Goal: Navigation & Orientation: Find specific page/section

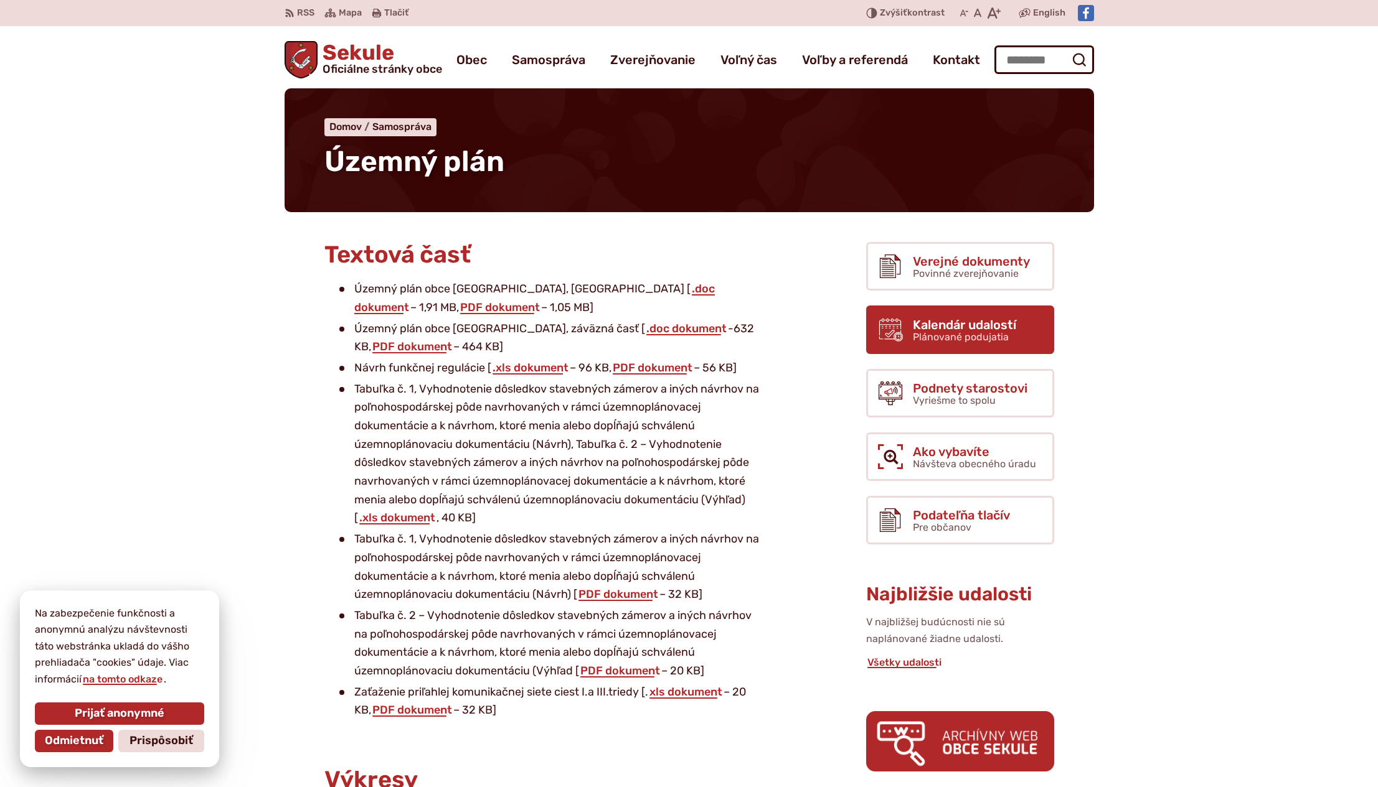
click at [956, 318] on span "Kalendár udalostí" at bounding box center [964, 325] width 103 height 14
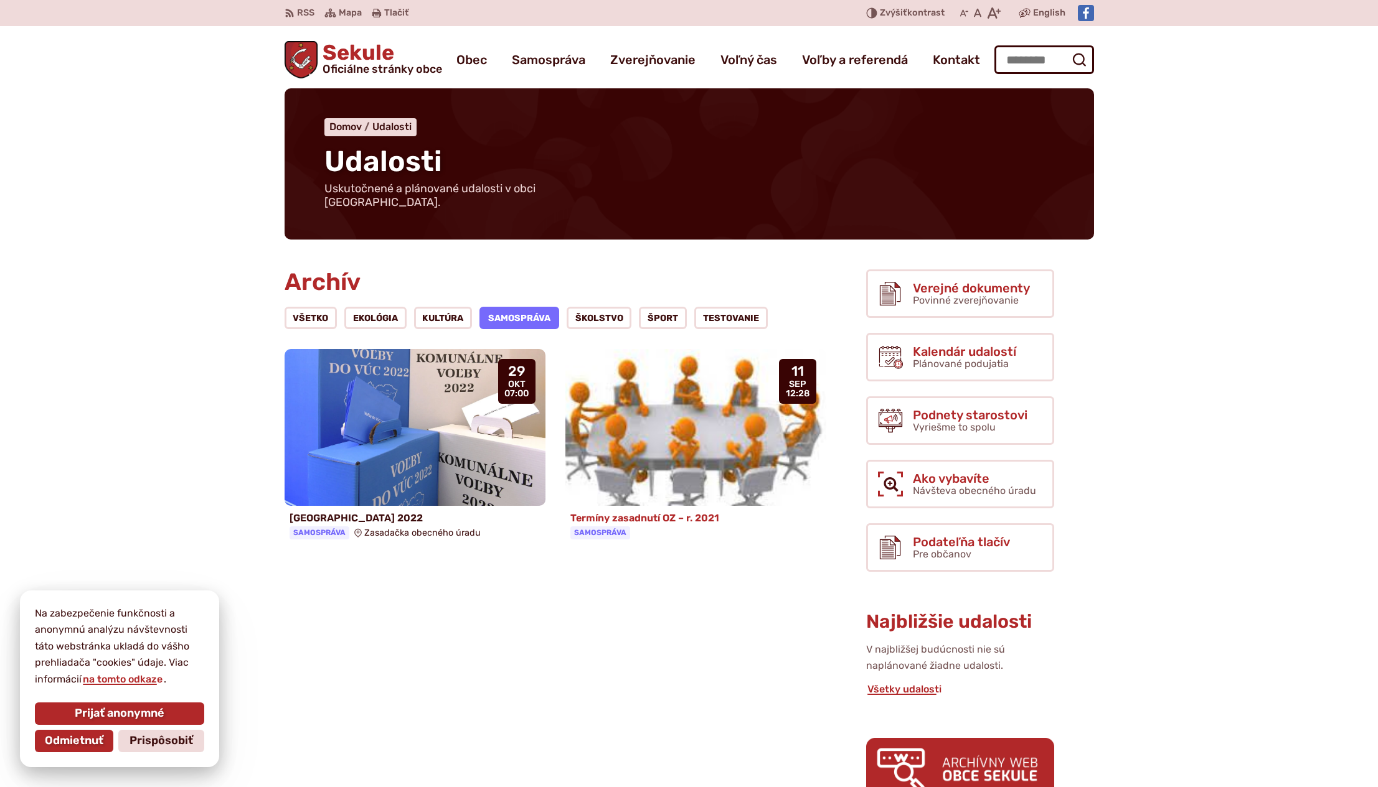
click at [677, 436] on img at bounding box center [695, 427] width 300 height 181
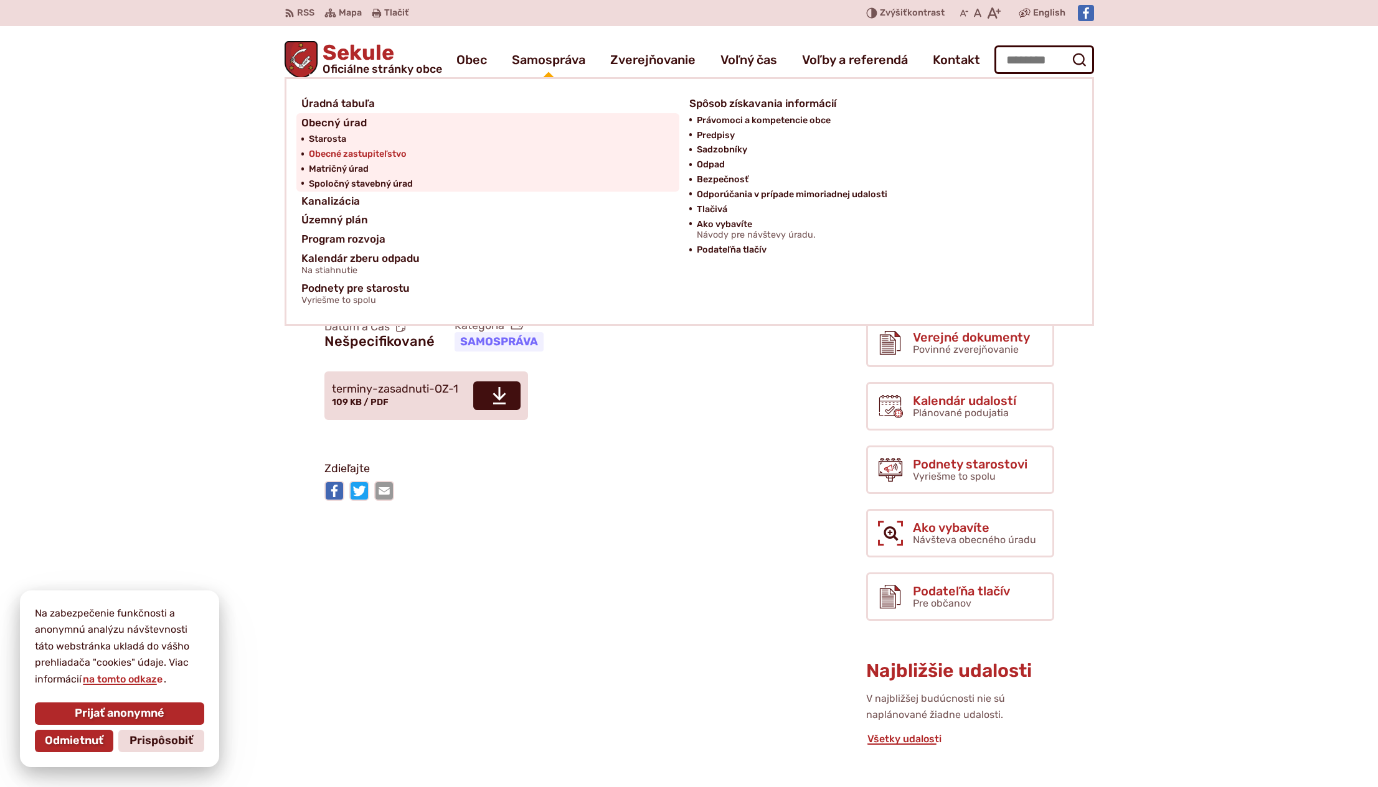
click at [346, 153] on span "Obecné zastupiteľstvo" at bounding box center [358, 154] width 98 height 15
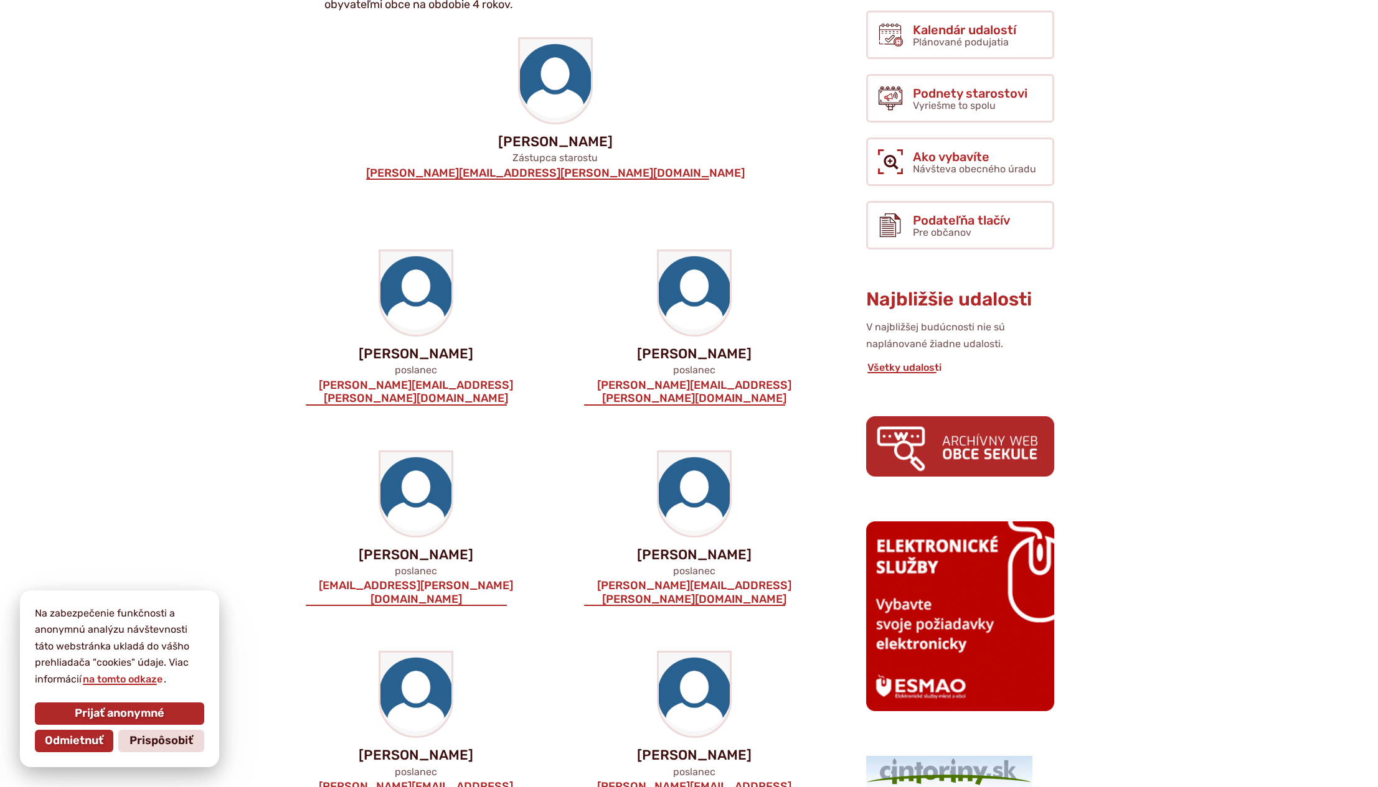
scroll to position [525, 0]
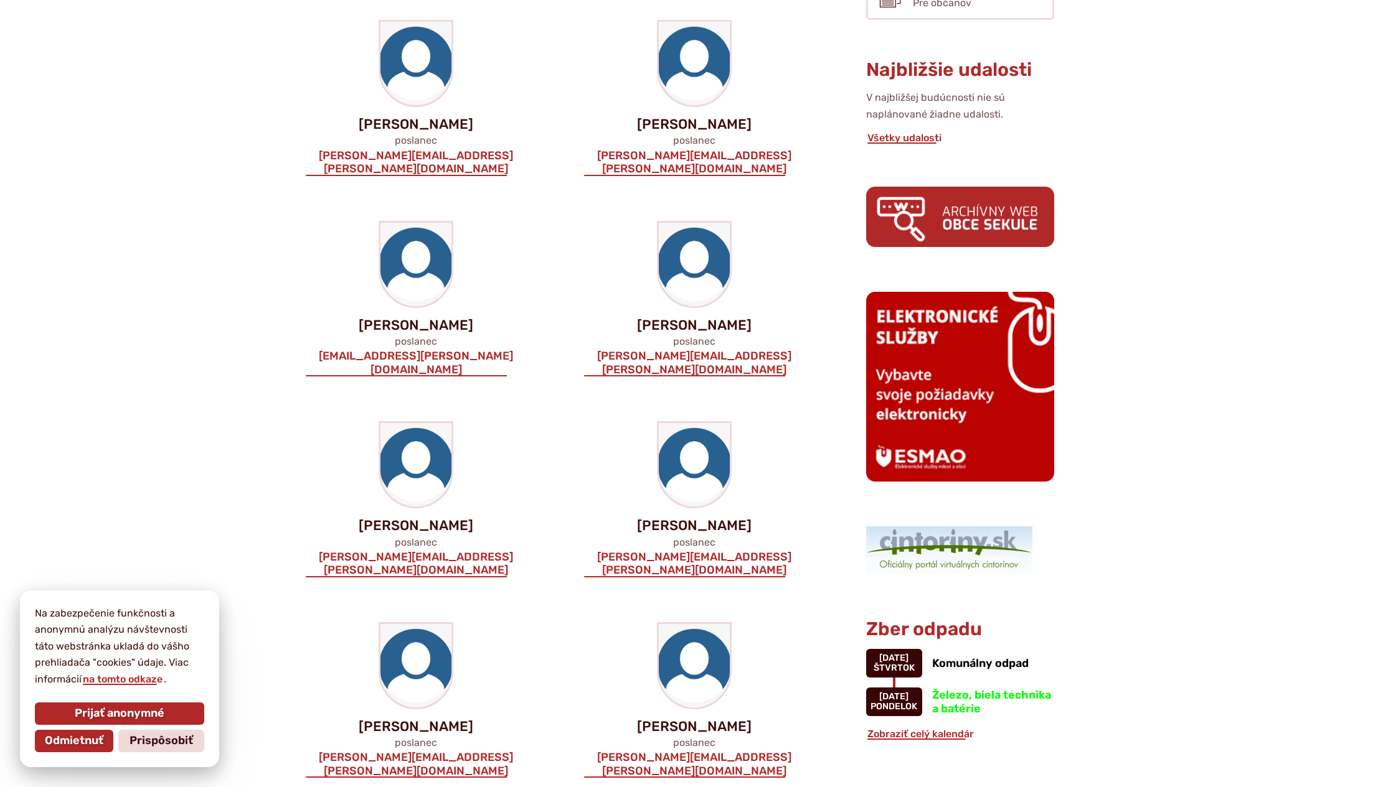
click at [63, 741] on span "Odmietnuť" at bounding box center [74, 742] width 59 height 14
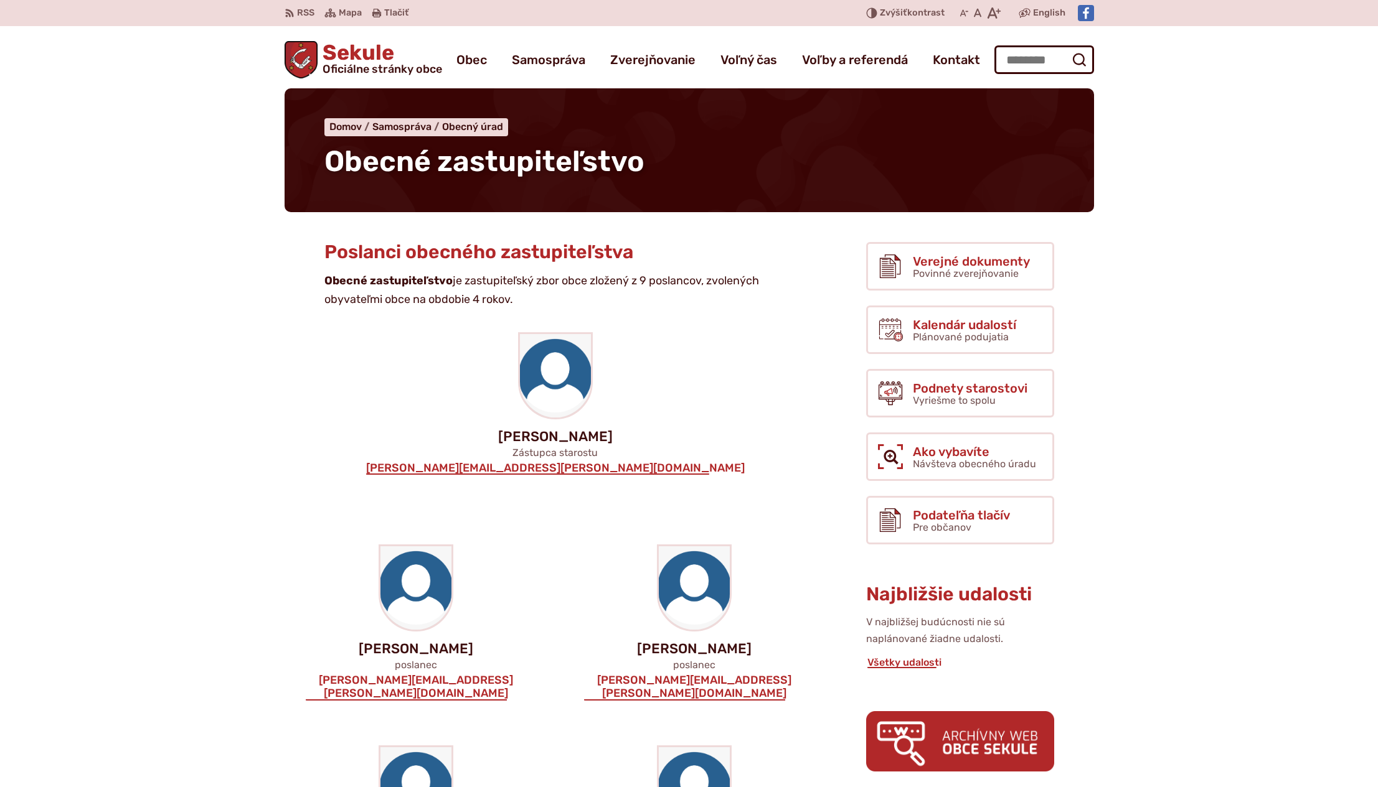
scroll to position [0, 0]
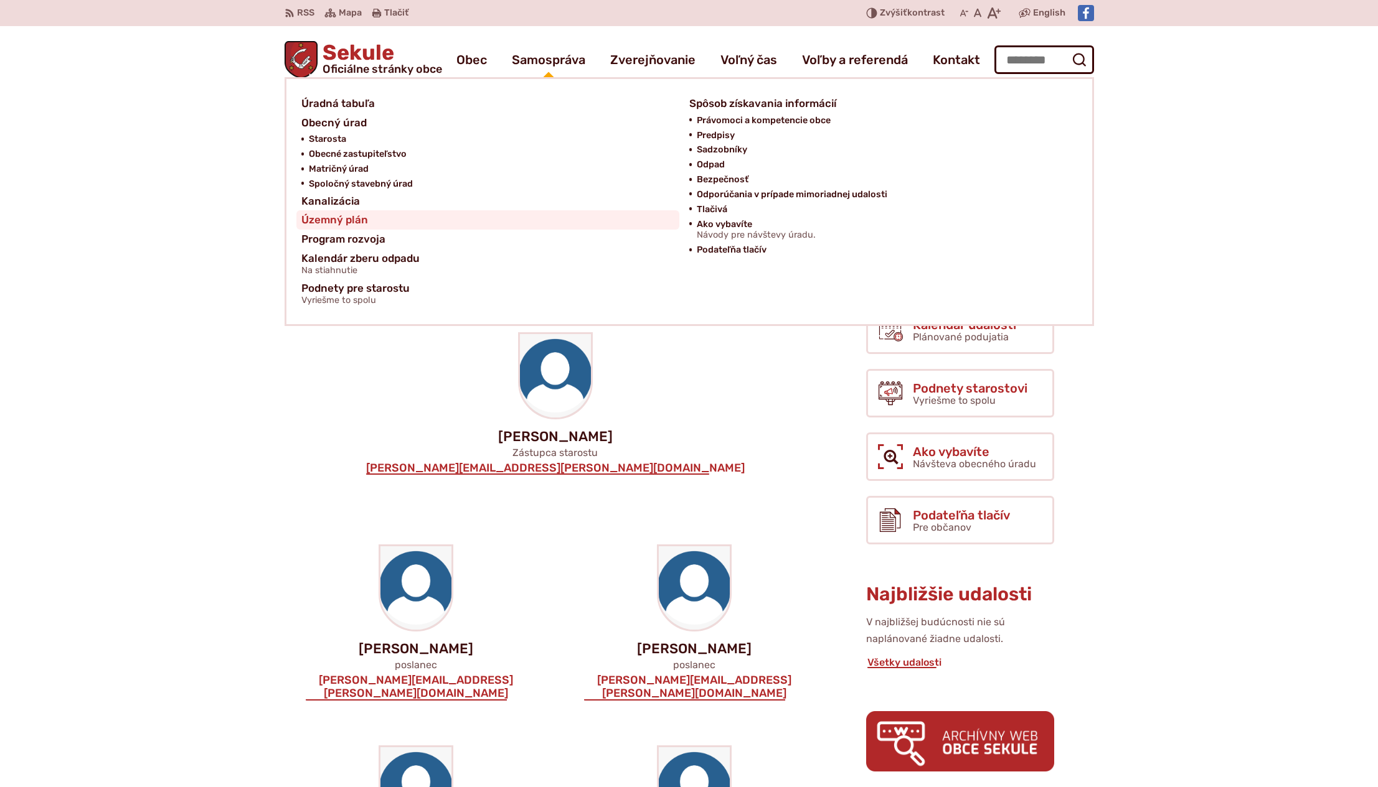
click at [329, 218] on span "Územný plán" at bounding box center [334, 219] width 67 height 19
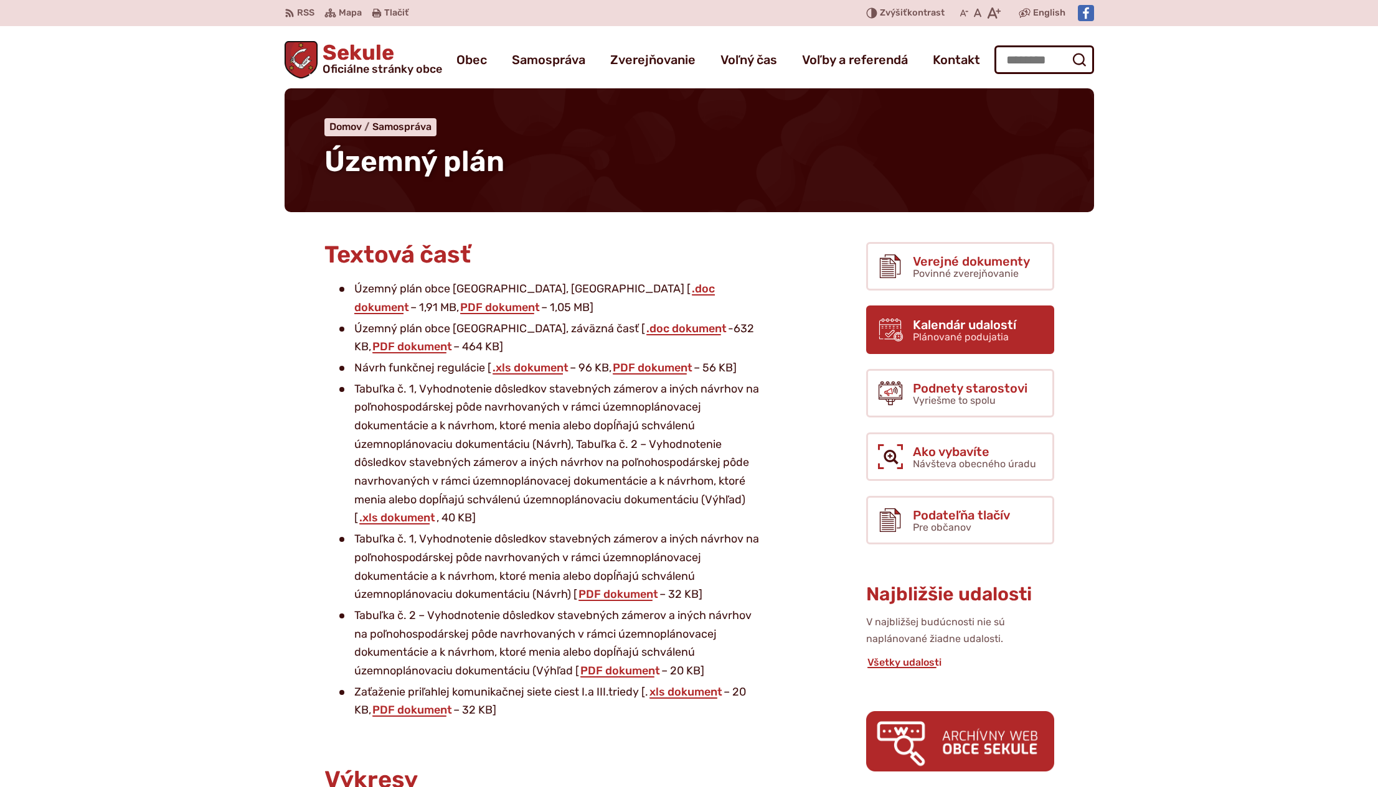
click at [929, 316] on link "Kalendár udalostí Plánované podujatia" at bounding box center [960, 330] width 188 height 49
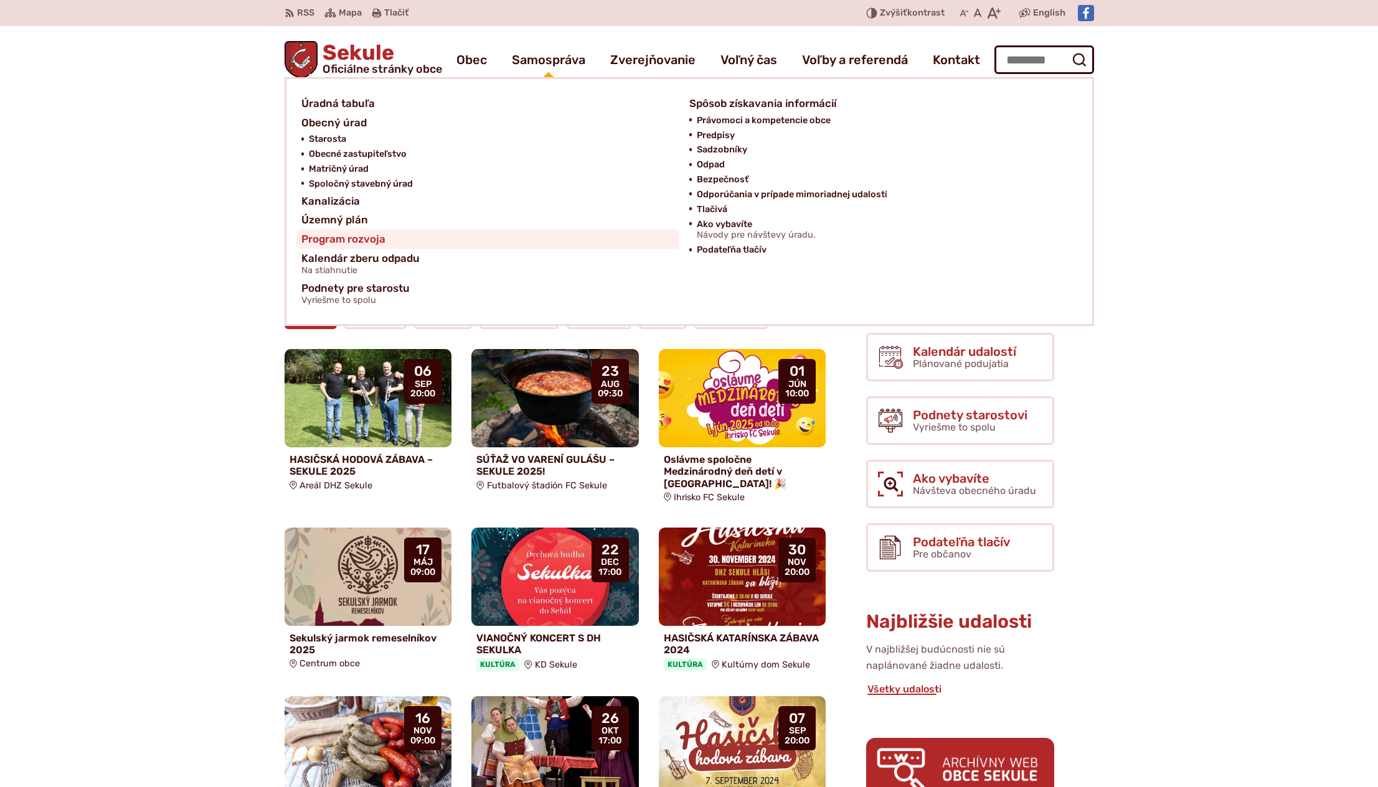
click at [374, 235] on span "Program rozvoja" at bounding box center [343, 239] width 84 height 19
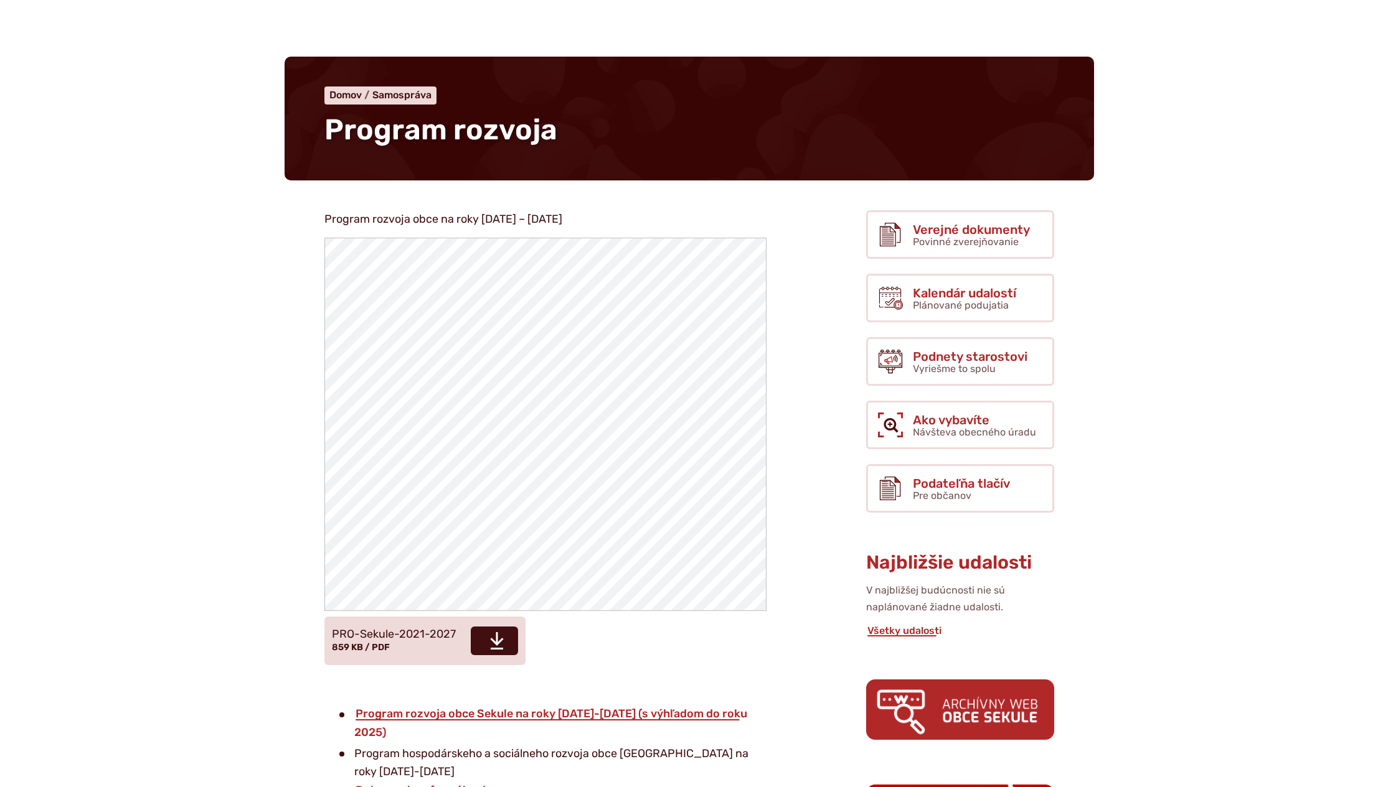
scroll to position [40, 0]
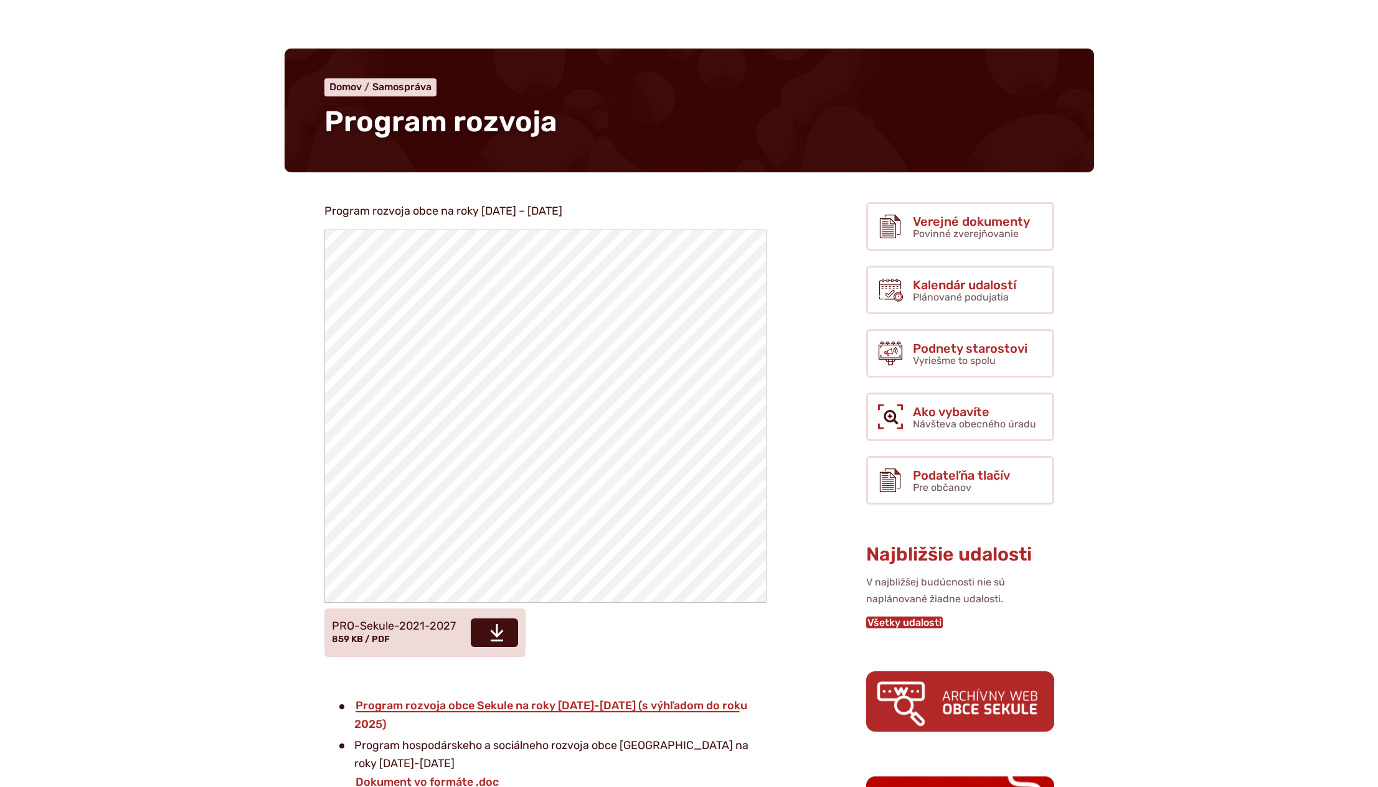
click at [911, 622] on link "Všetky udalosti" at bounding box center [904, 623] width 77 height 12
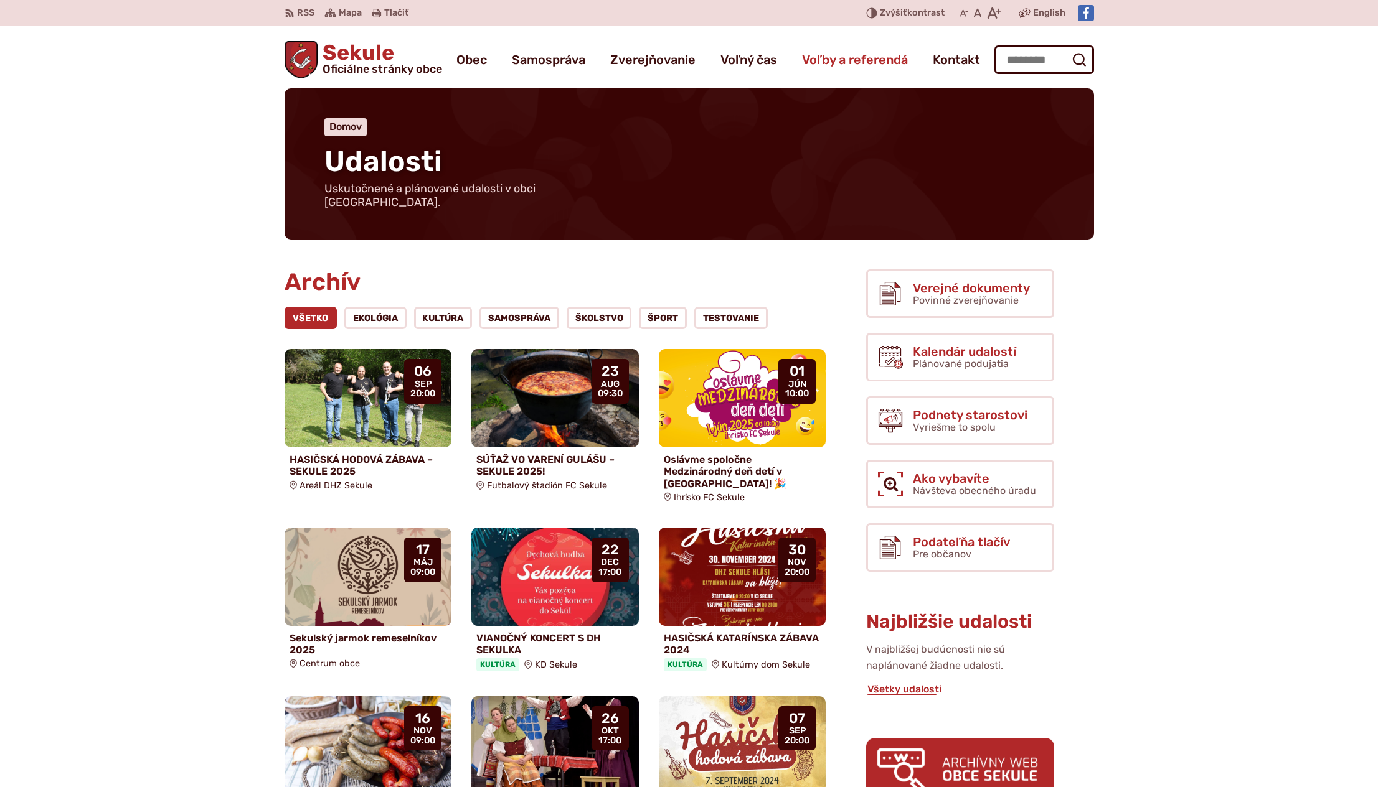
click at [832, 54] on span "Voľby a referendá" at bounding box center [855, 59] width 106 height 35
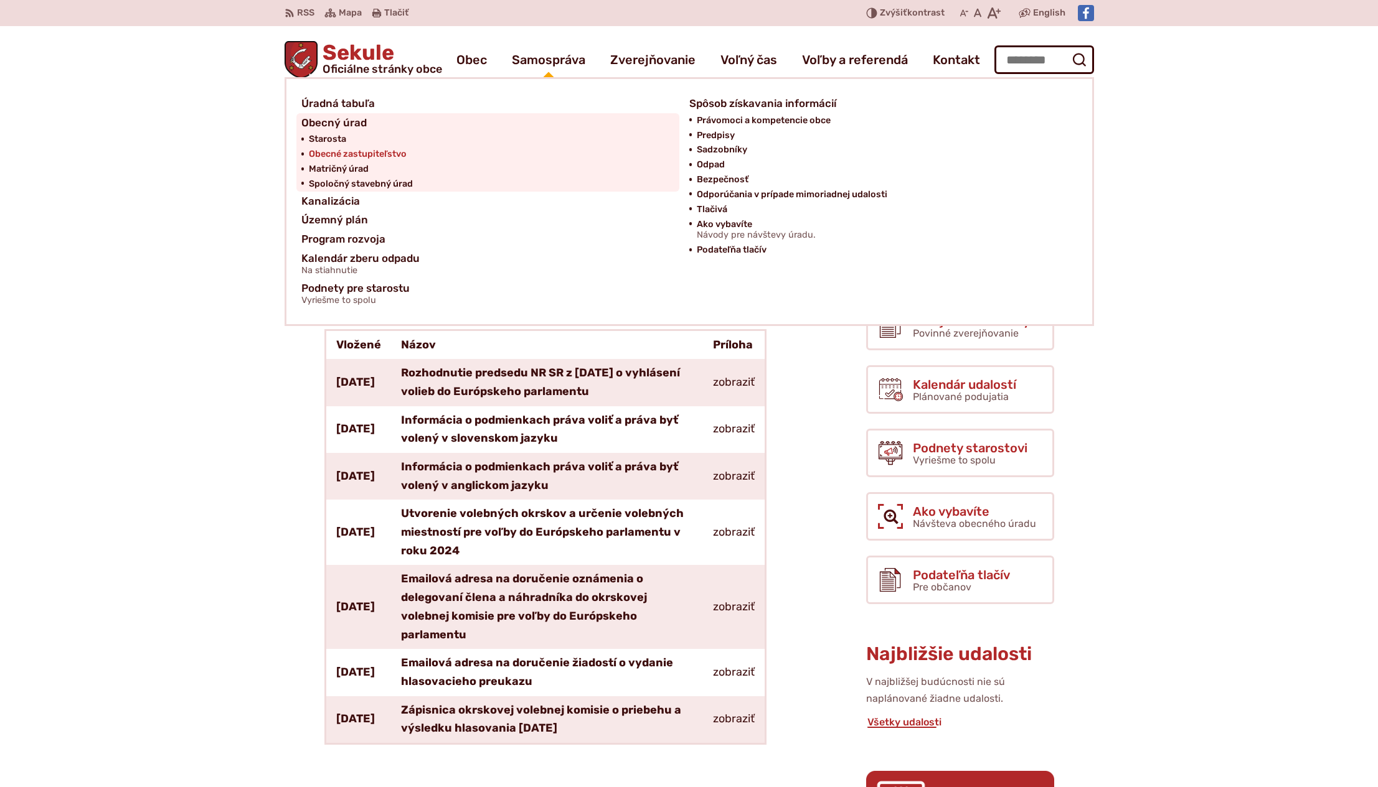
click at [332, 151] on span "Obecné zastupiteľstvo" at bounding box center [358, 154] width 98 height 15
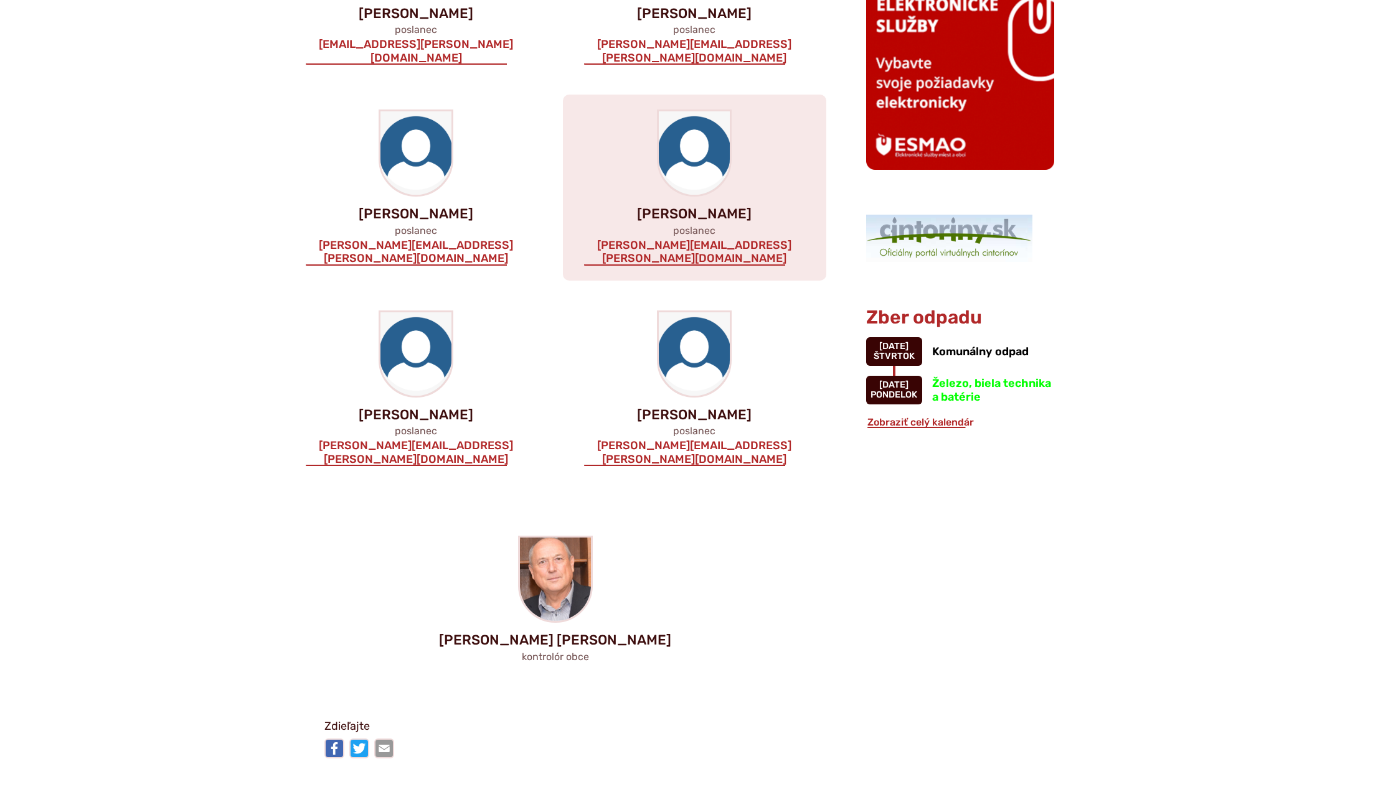
scroll to position [1238, 0]
